Goal: Task Accomplishment & Management: Use online tool/utility

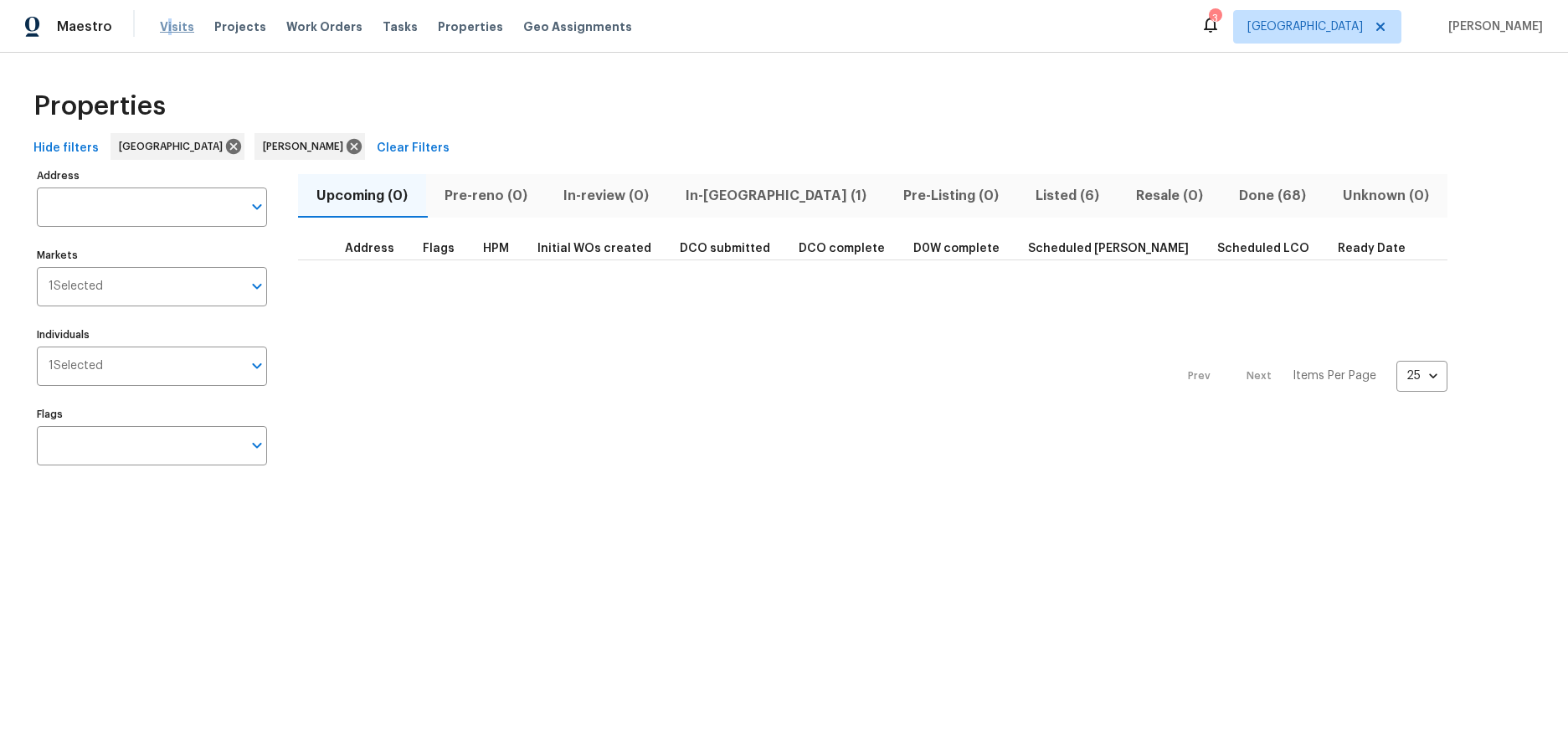
click at [166, 22] on span "Visits" at bounding box center [177, 27] width 34 height 17
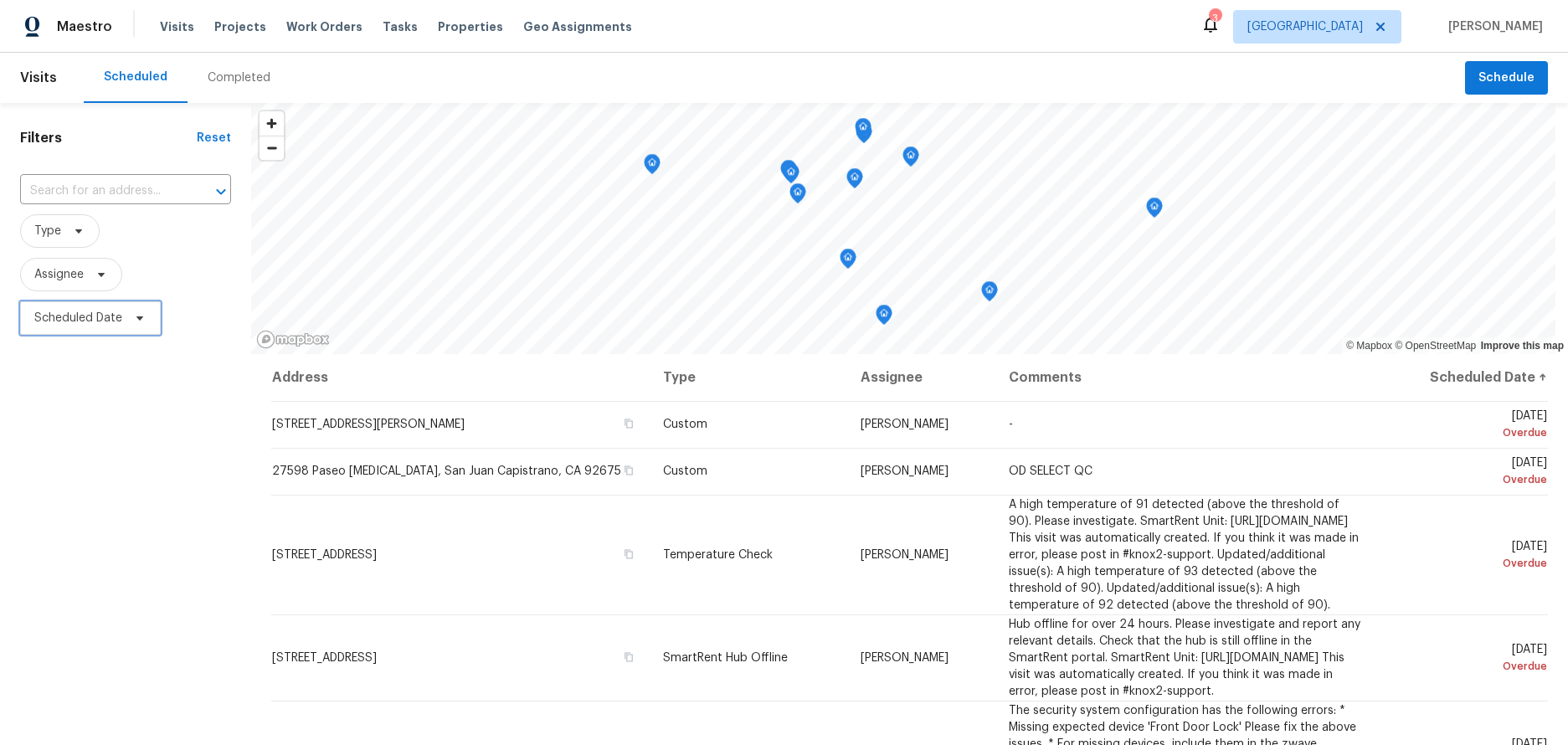
click at [74, 324] on span "Scheduled Date" at bounding box center [78, 318] width 88 height 17
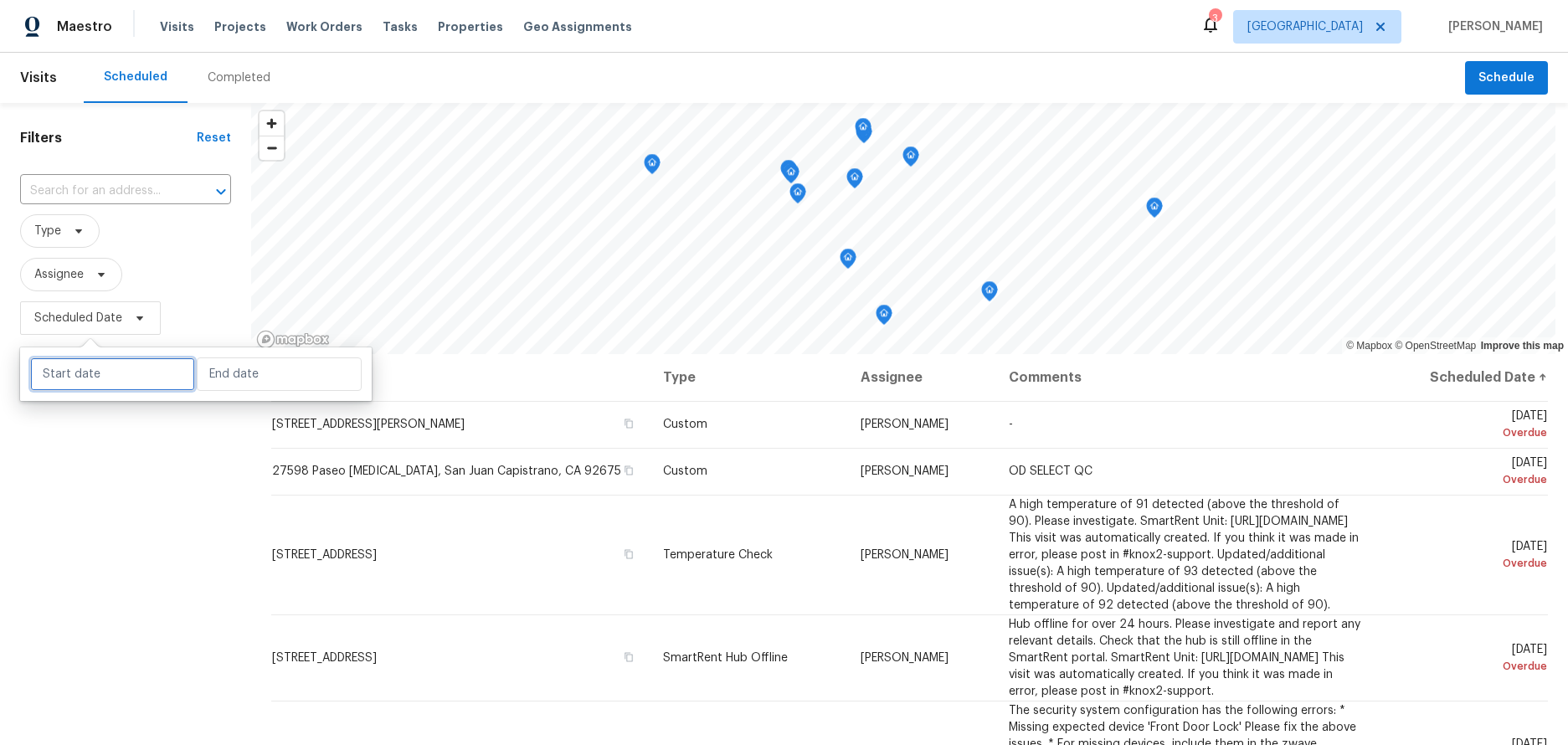
select select "7"
select select "2025"
select select "8"
select select "2025"
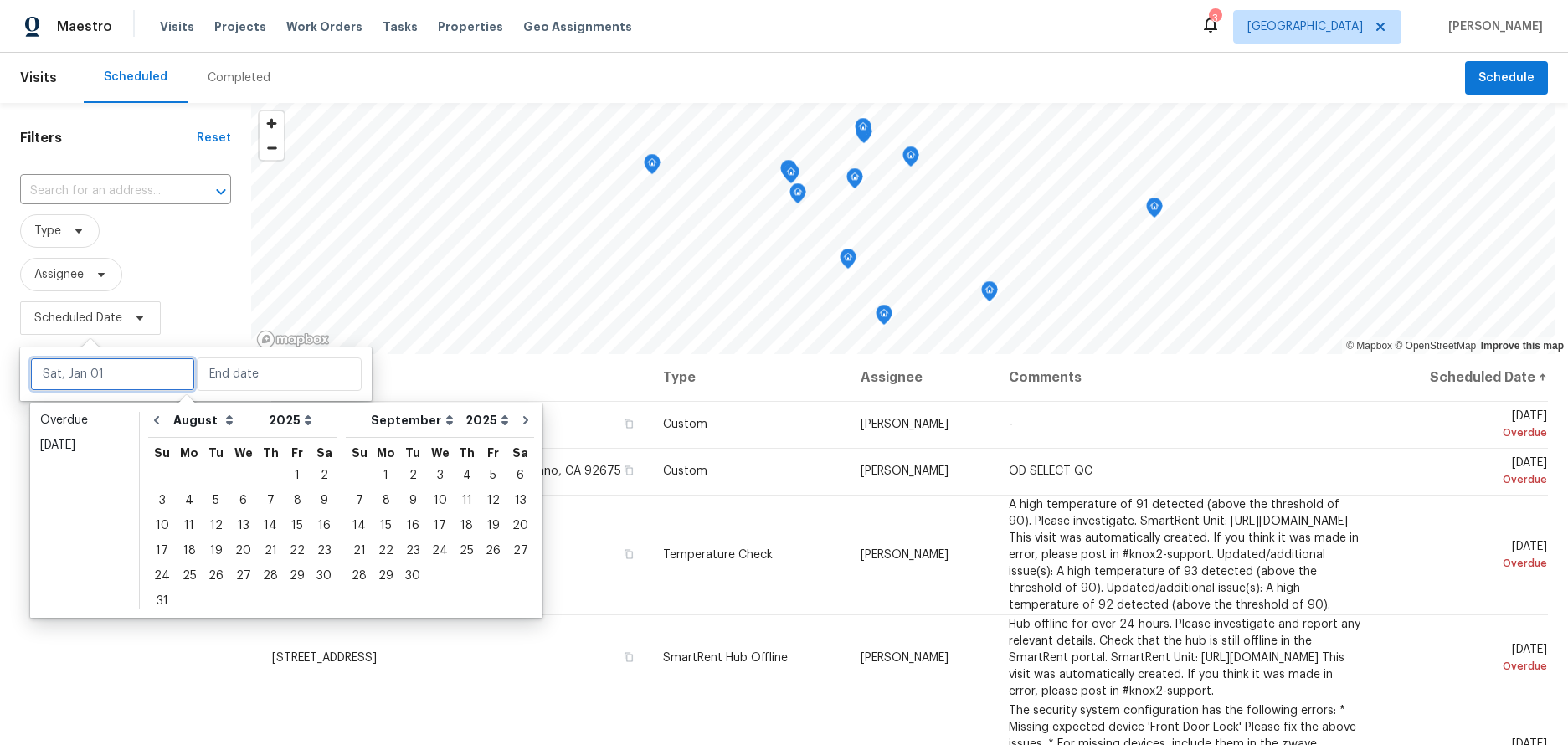
click at [92, 383] on input "text" at bounding box center [113, 373] width 165 height 33
click at [259, 550] on div "21" at bounding box center [270, 550] width 27 height 24
type input "[DATE]"
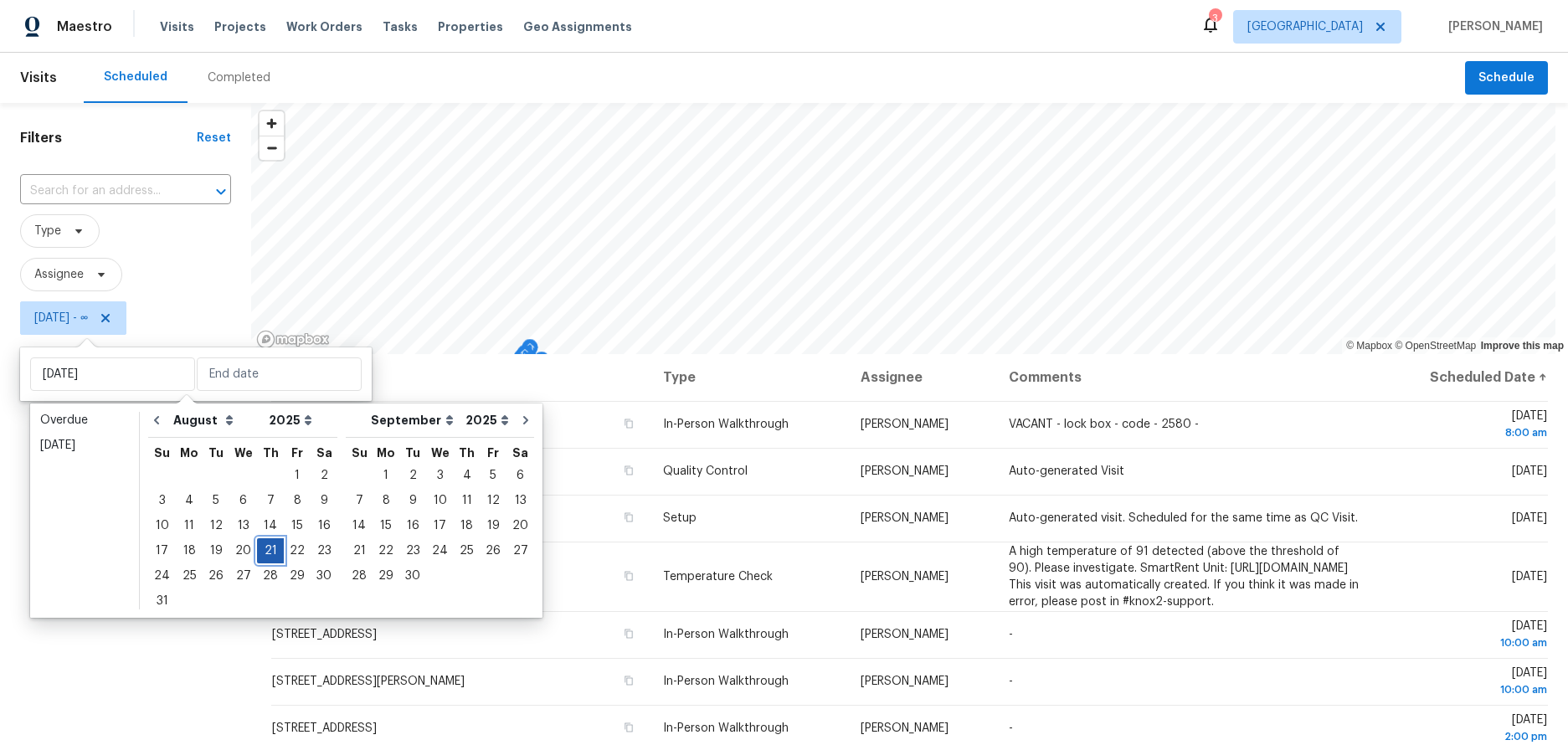
click at [259, 550] on div "21" at bounding box center [270, 550] width 27 height 24
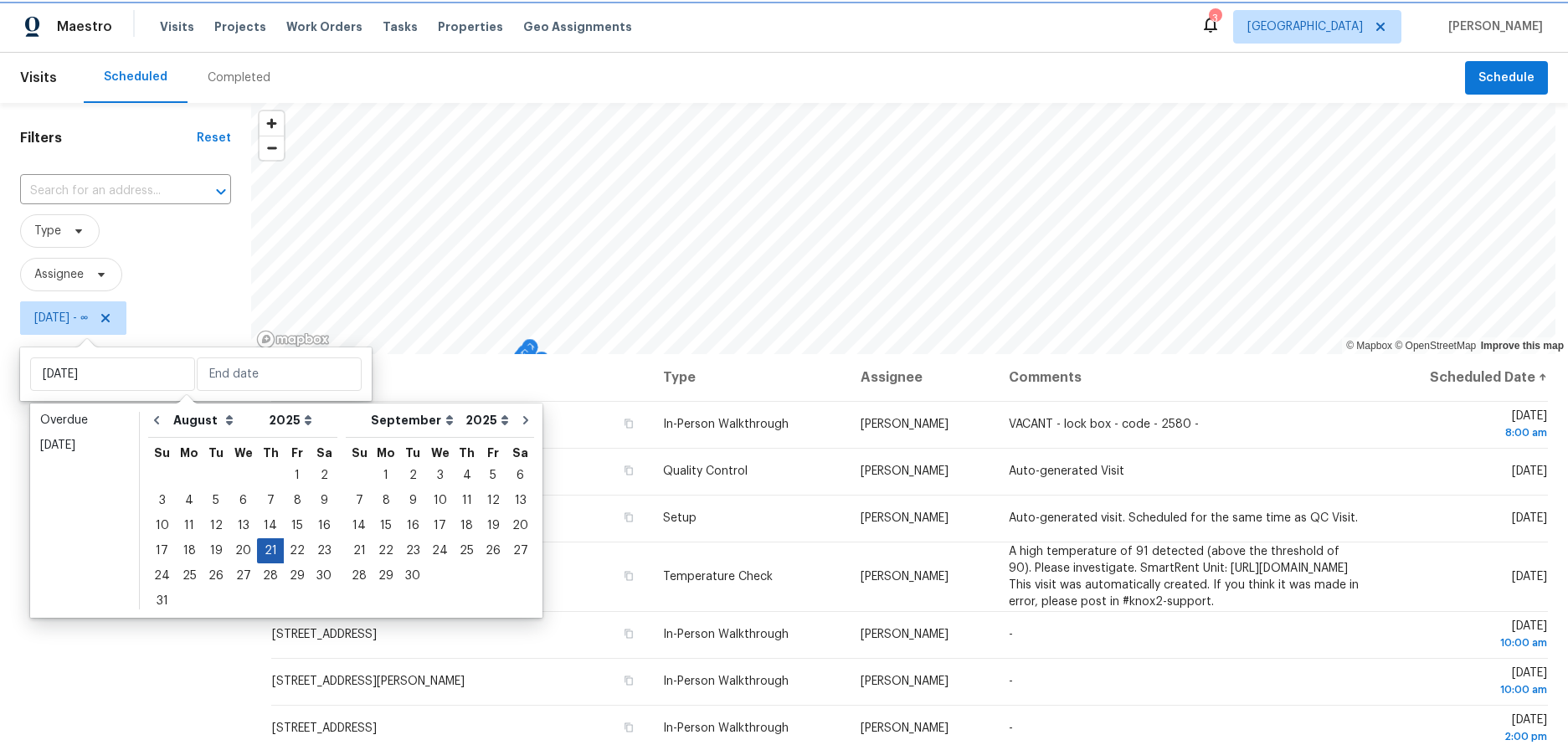
type input "[DATE]"
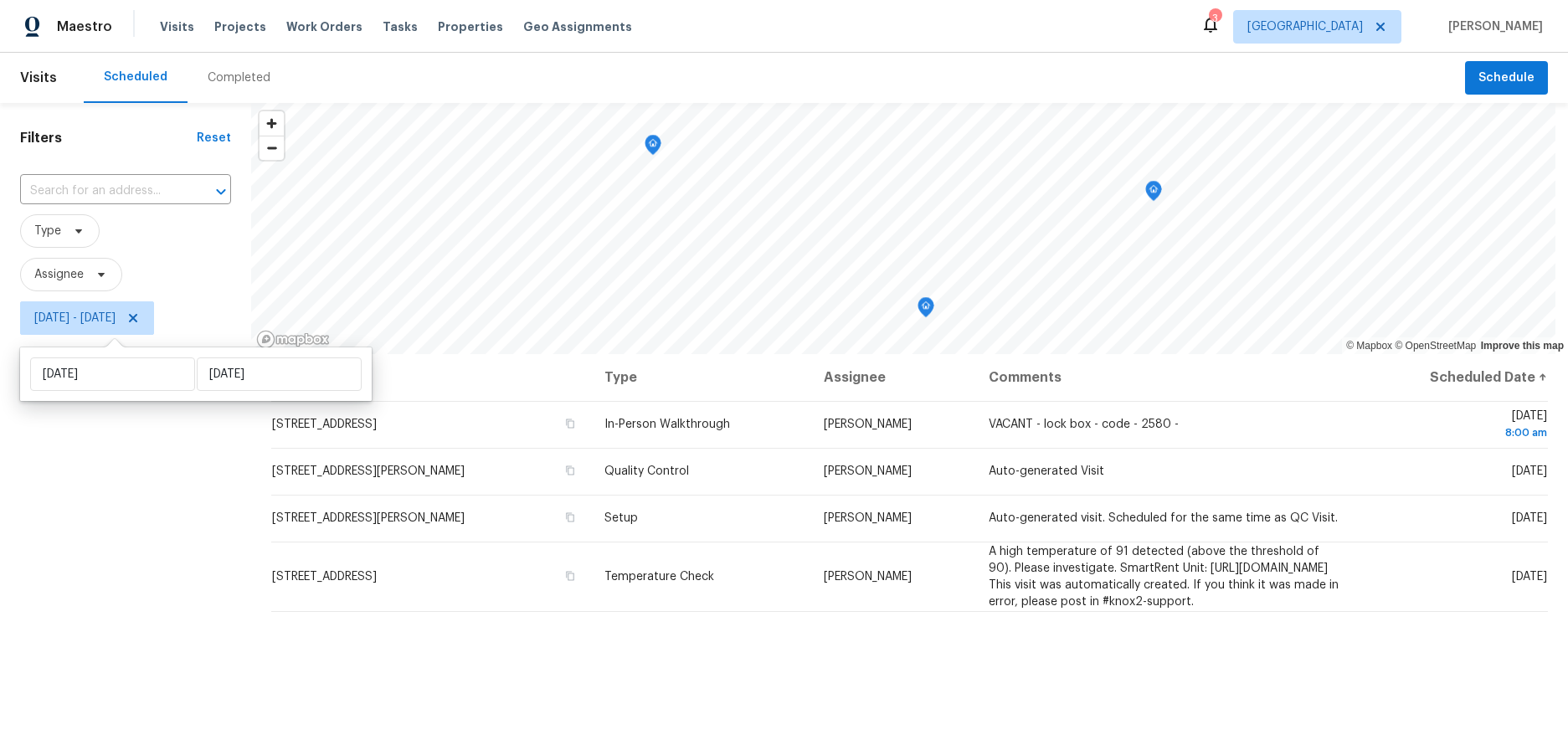
click at [144, 558] on div "Filters Reset ​ Type Assignee [DATE] - [DATE]" at bounding box center [125, 526] width 251 height 847
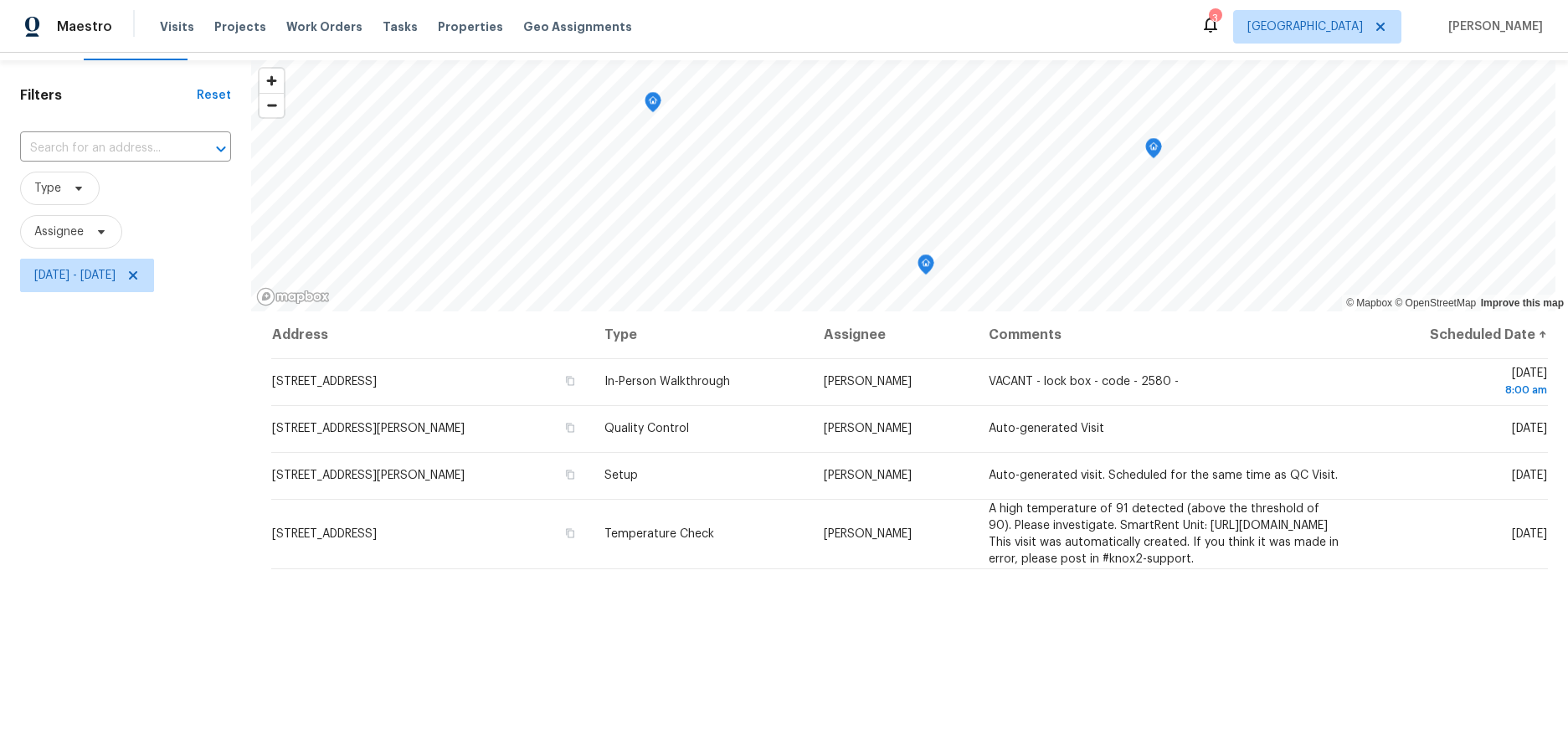
scroll to position [84, 0]
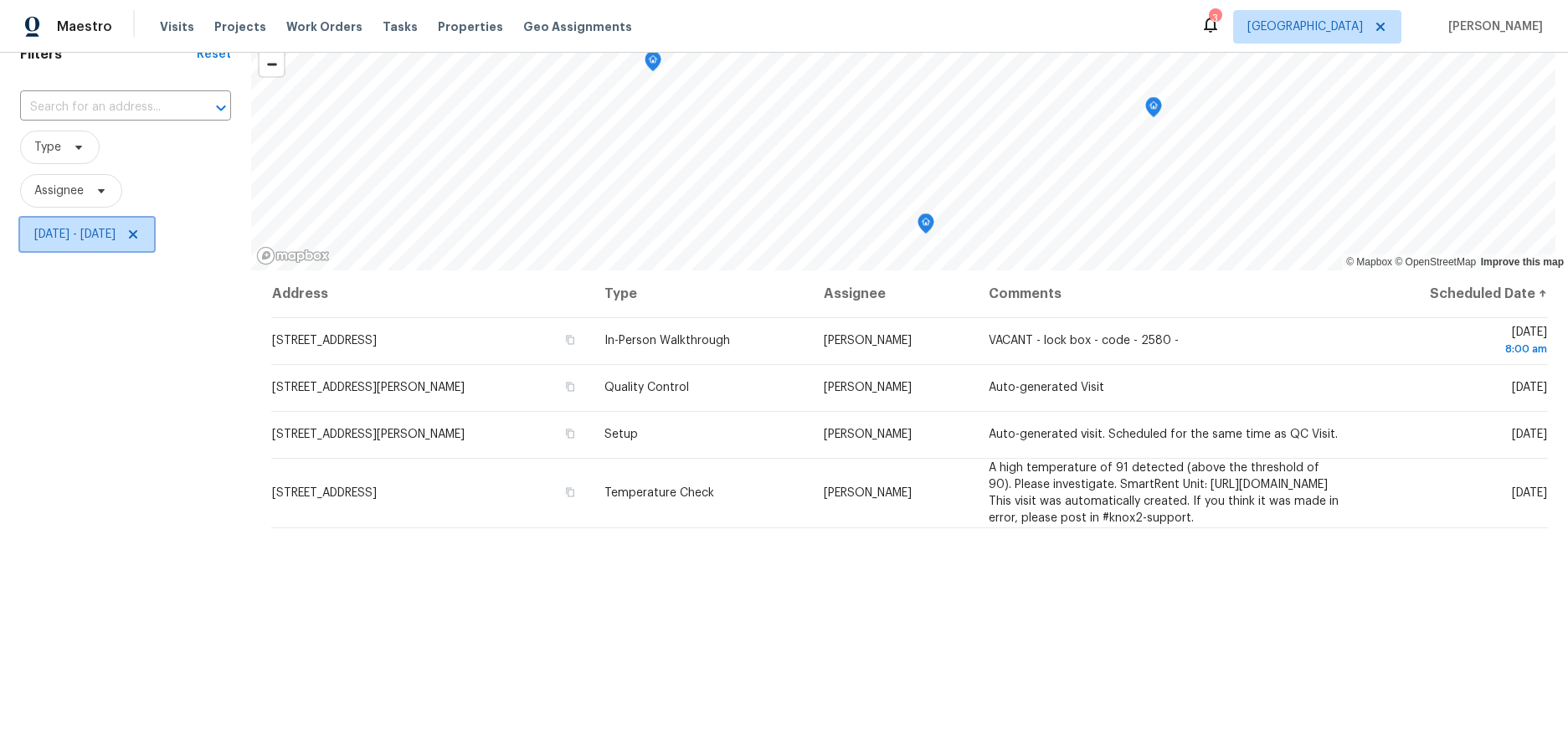
click at [116, 227] on span "[DATE] - [DATE]" at bounding box center [74, 235] width 81 height 17
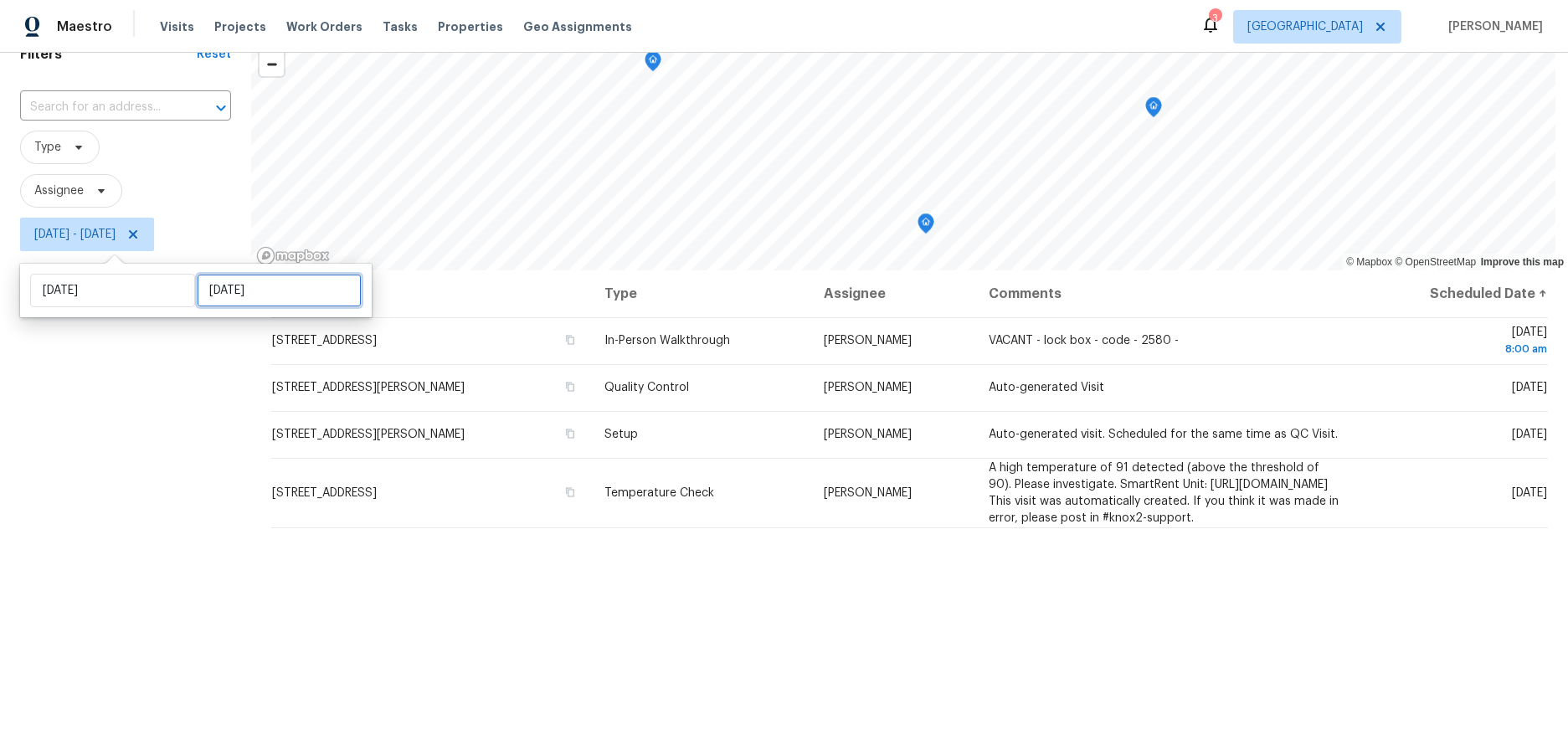
click at [299, 287] on input "[DATE]" at bounding box center [279, 290] width 165 height 33
select select "7"
select select "2025"
select select "8"
select select "2025"
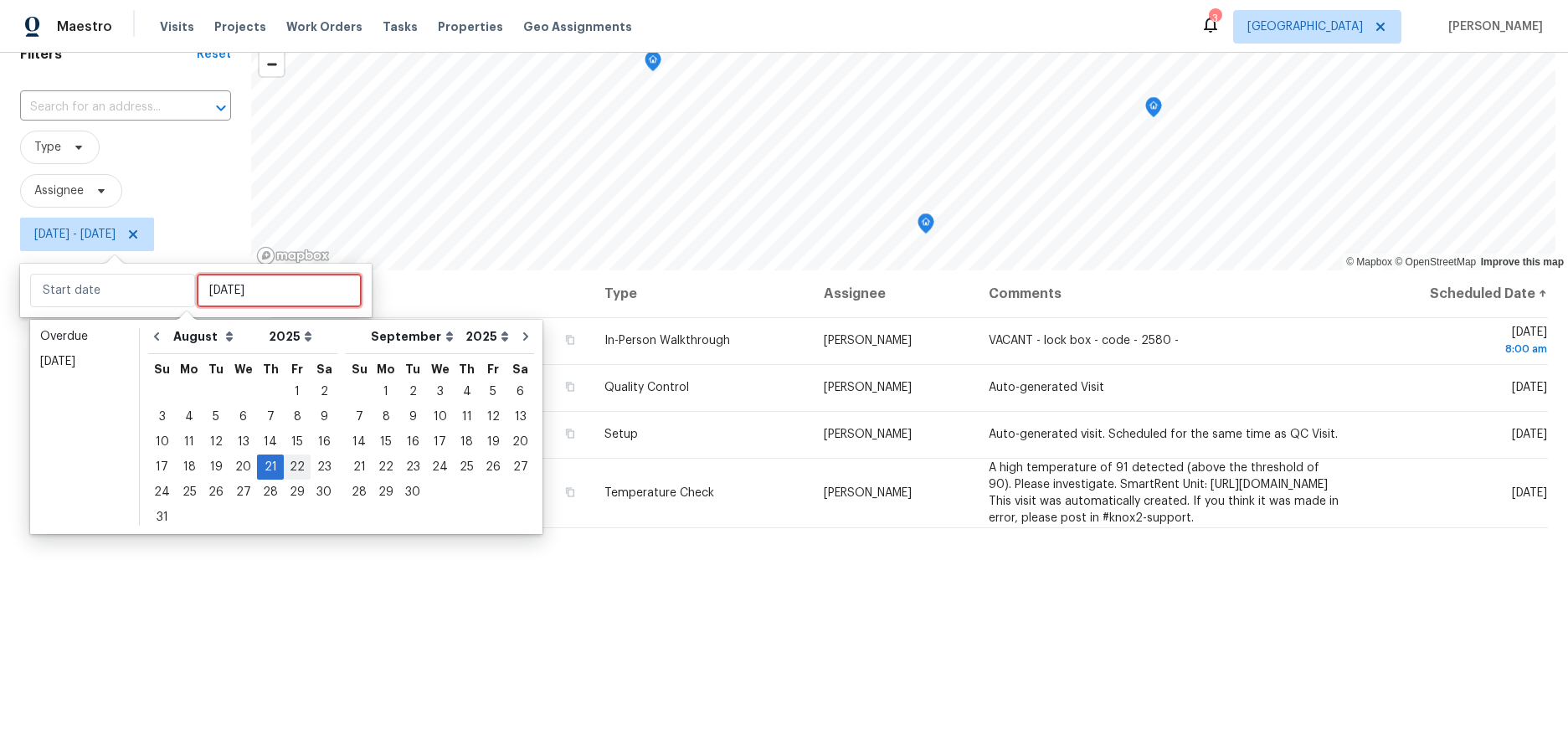
type input "[DATE]"
click at [286, 462] on div "22" at bounding box center [297, 467] width 27 height 24
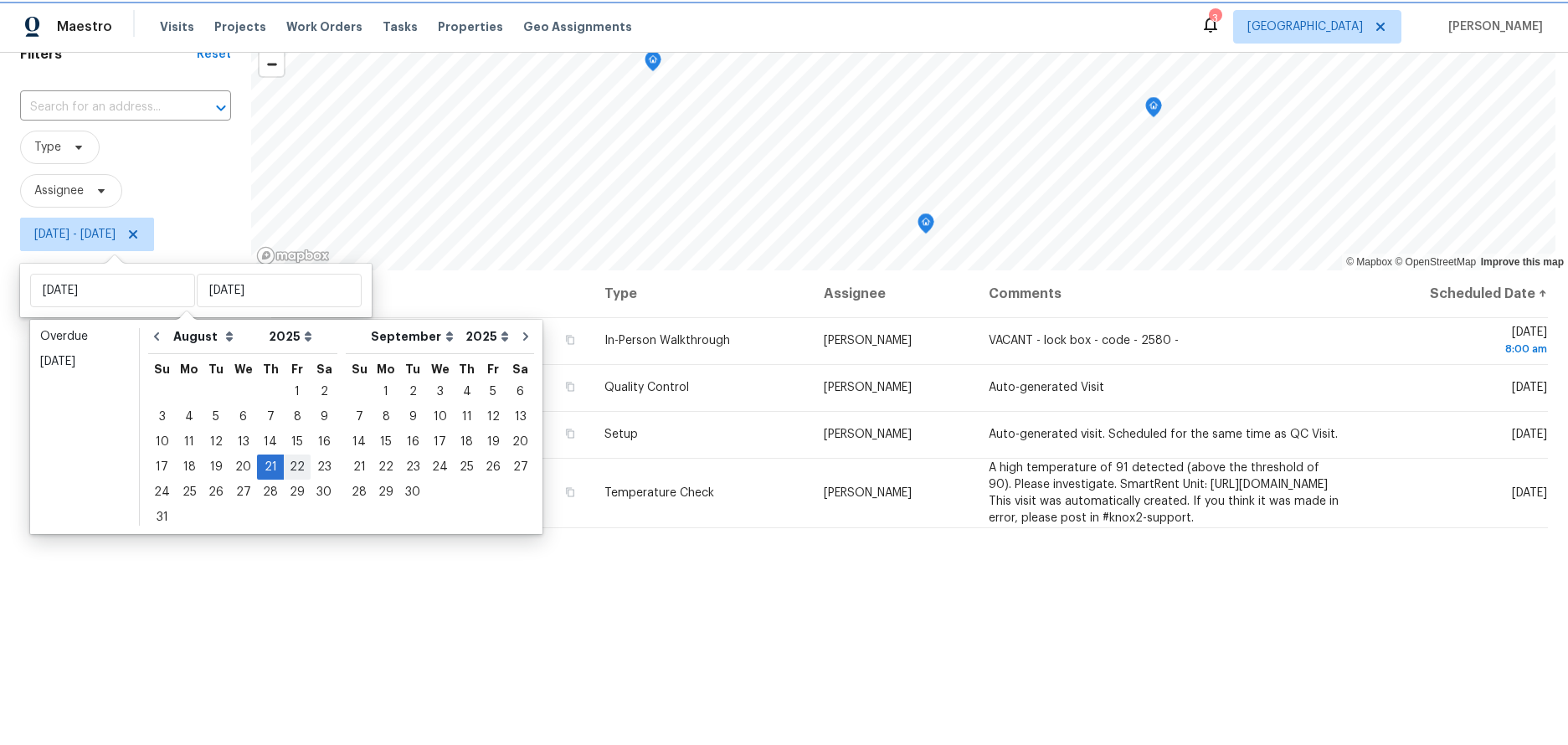
type input "[DATE]"
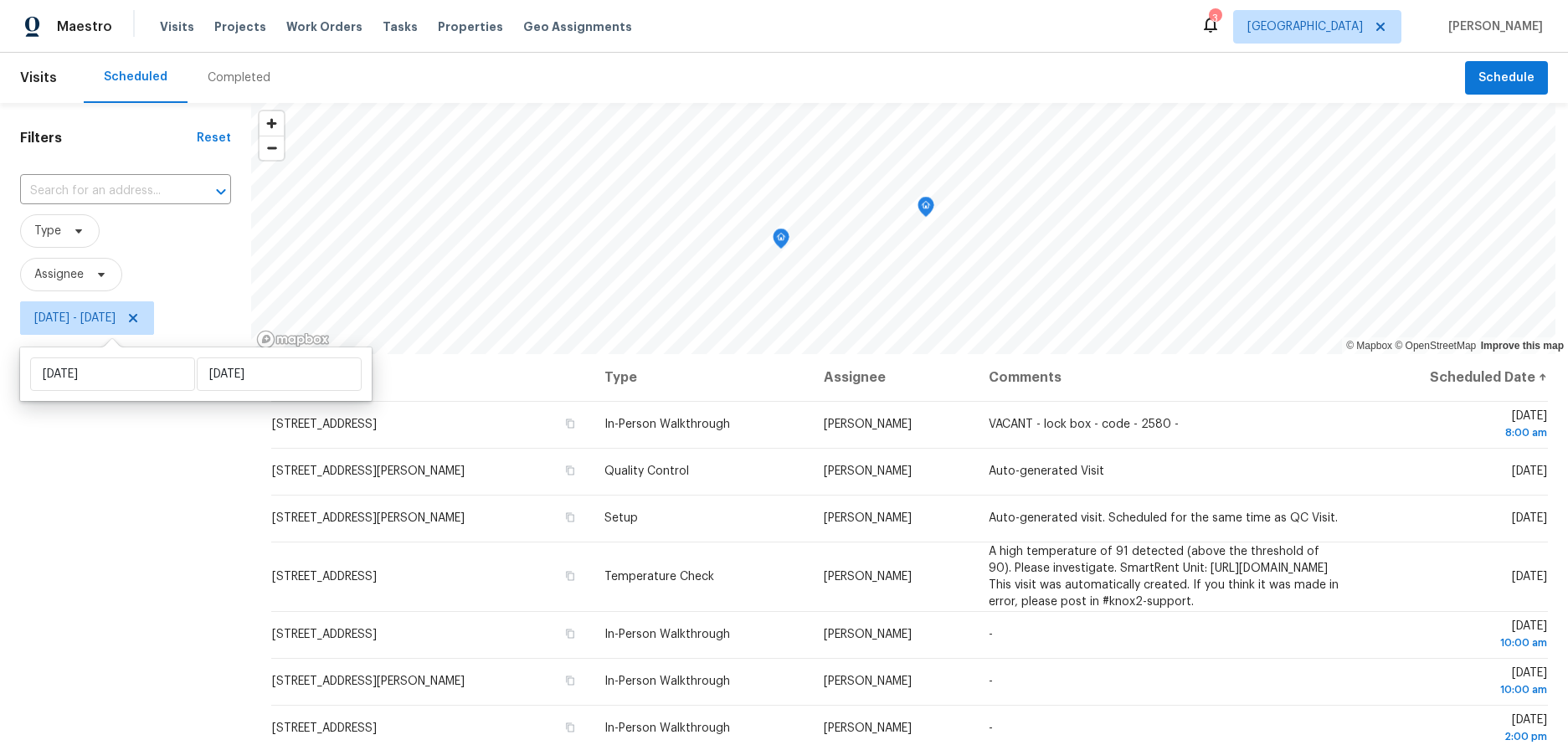
click at [39, 472] on div "Filters Reset ​ Type Assignee [DATE] - [DATE]" at bounding box center [125, 526] width 251 height 847
